Goal: Task Accomplishment & Management: Use online tool/utility

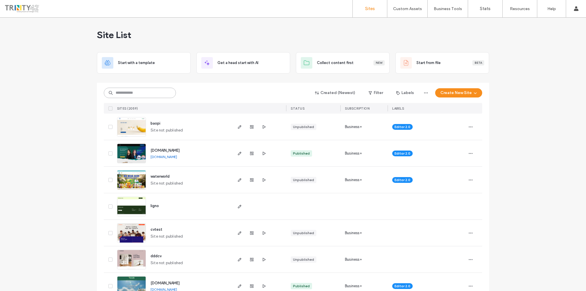
click at [132, 89] on input at bounding box center [140, 93] width 72 height 10
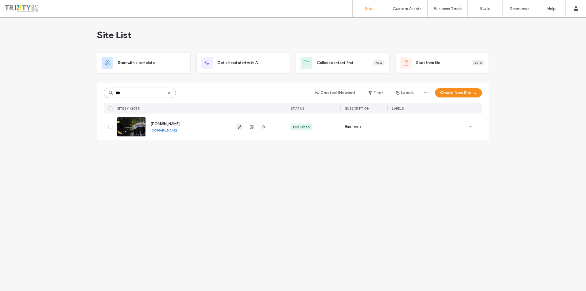
type input "***"
click at [242, 128] on icon "button" at bounding box center [240, 127] width 5 height 5
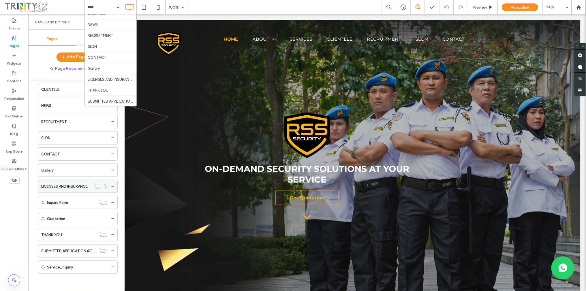
click at [48, 190] on label "LICENSES AND INSURANCE" at bounding box center [64, 187] width 46 height 10
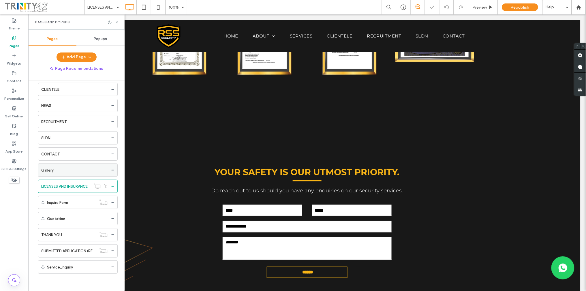
scroll to position [318, 0]
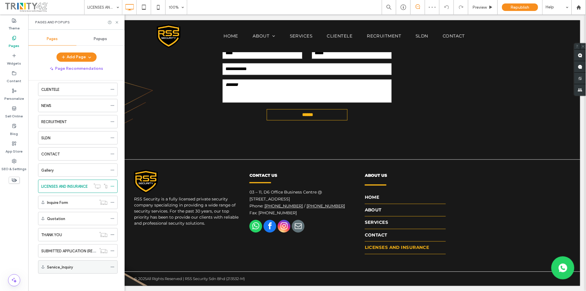
click at [55, 266] on label "Service_Inquiry" at bounding box center [60, 267] width 26 height 10
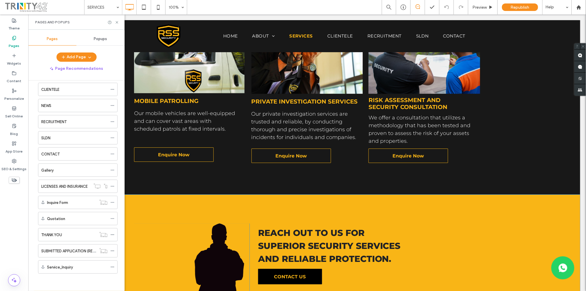
scroll to position [537, 0]
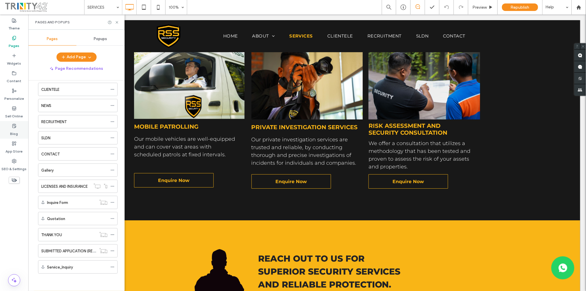
click at [9, 122] on div "Blog" at bounding box center [14, 130] width 28 height 18
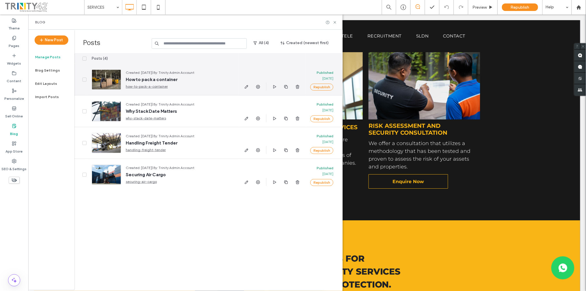
click at [141, 85] on link "how-to-pack-a-container" at bounding box center [180, 87] width 108 height 6
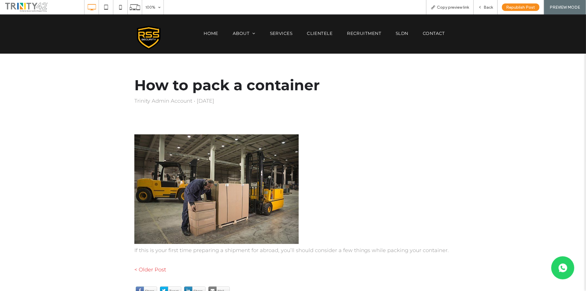
click at [16, 6] on span at bounding box center [44, 7] width 80 height 12
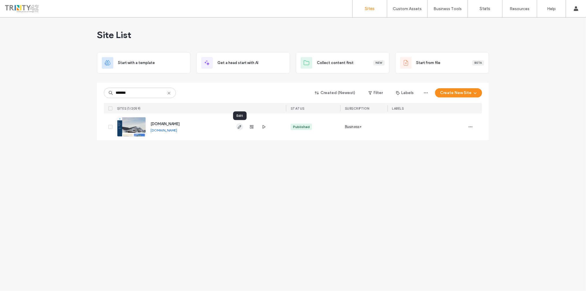
type input "*******"
click at [238, 128] on icon "button" at bounding box center [240, 127] width 5 height 5
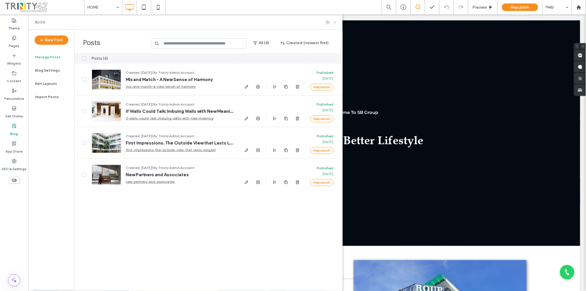
click at [337, 23] on icon at bounding box center [335, 22] width 4 height 4
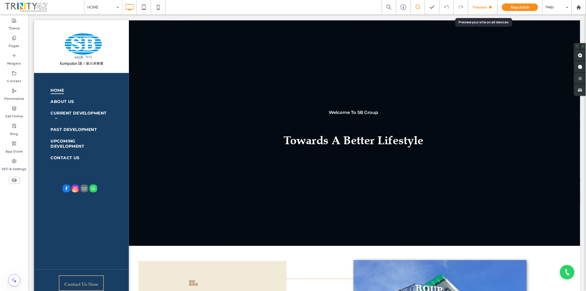
click at [478, 8] on span "Preview" at bounding box center [480, 7] width 14 height 5
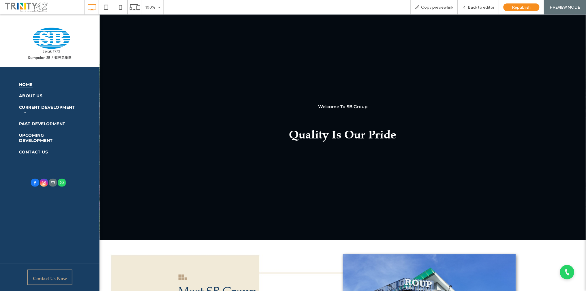
click at [28, 9] on span at bounding box center [44, 7] width 80 height 12
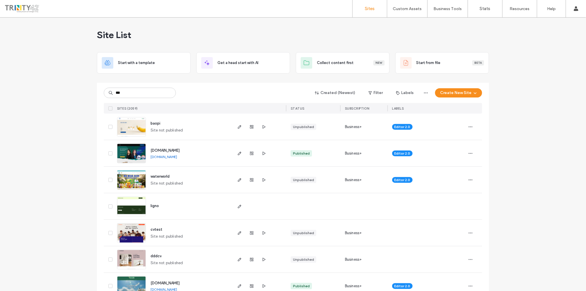
type input "***"
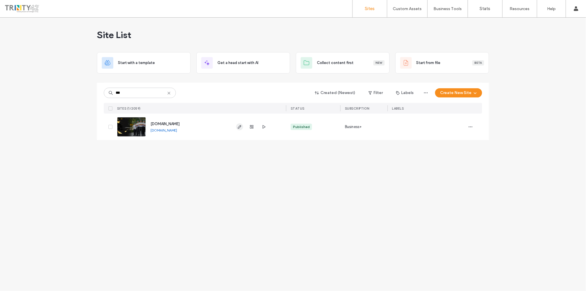
click at [236, 129] on span "button" at bounding box center [239, 127] width 7 height 7
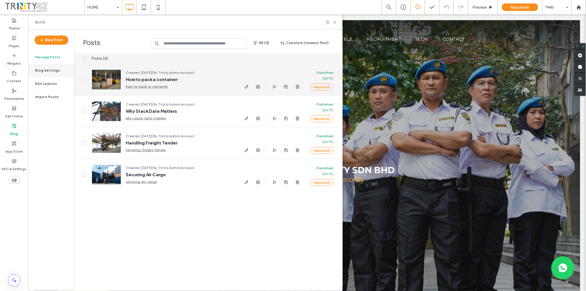
drag, startPoint x: 144, startPoint y: 80, endPoint x: 48, endPoint y: 69, distance: 96.8
click at [47, 64] on div "New Post Manage Posts Blog Settings Edit Layouts Import Posts" at bounding box center [51, 160] width 46 height 260
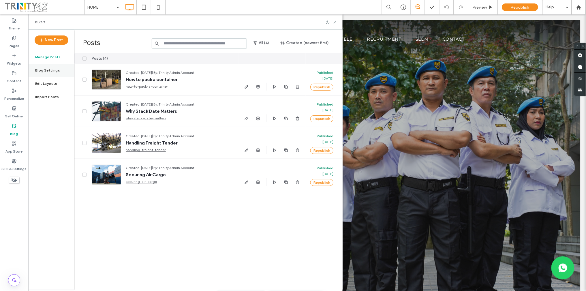
click at [48, 69] on label "Blog Settings" at bounding box center [47, 70] width 25 height 4
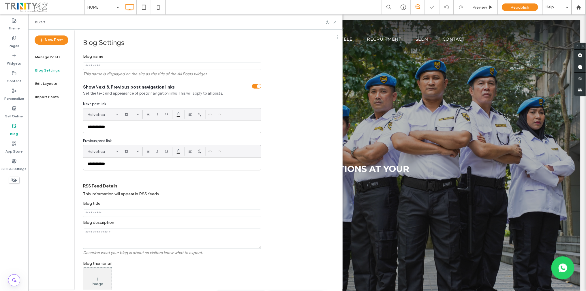
click at [48, 82] on div "**********" at bounding box center [293, 145] width 586 height 291
click at [51, 98] on label "Import Posts" at bounding box center [47, 97] width 24 height 4
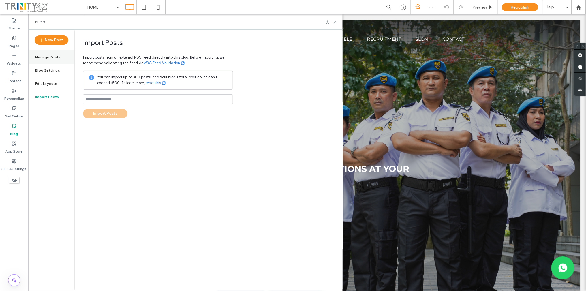
click at [47, 58] on label "Manage Posts" at bounding box center [48, 57] width 26 height 4
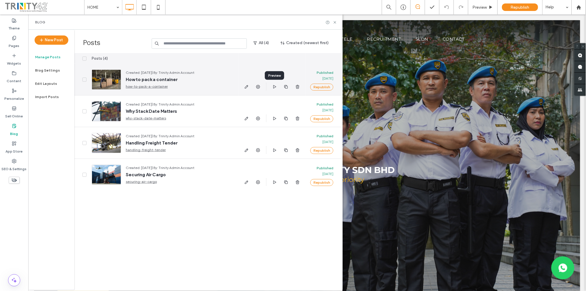
click at [276, 87] on icon "button" at bounding box center [274, 87] width 5 height 5
